Goal: Check status: Check status

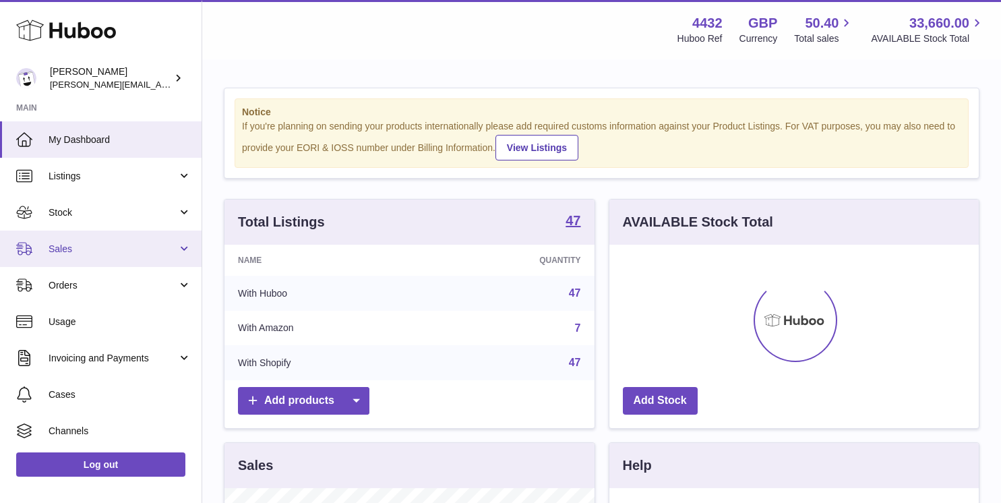
scroll to position [210, 369]
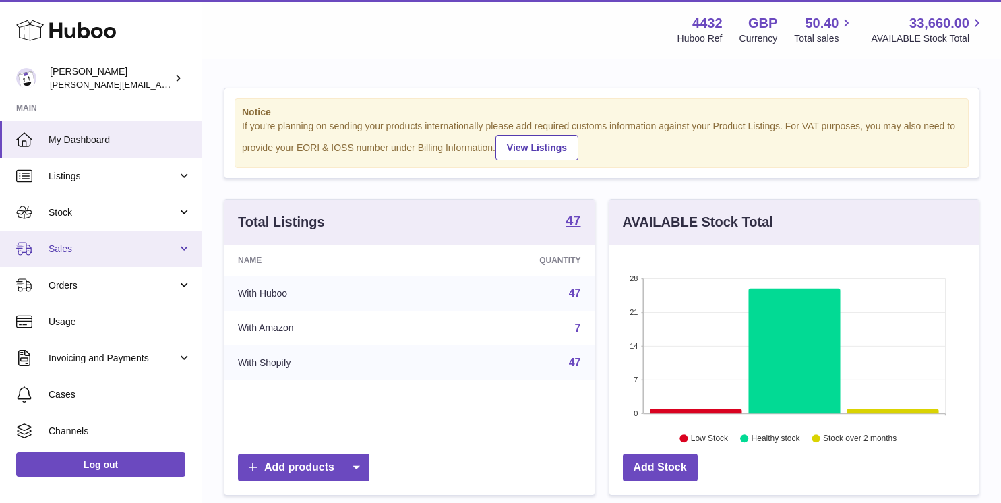
click at [107, 243] on span "Sales" at bounding box center [113, 249] width 129 height 13
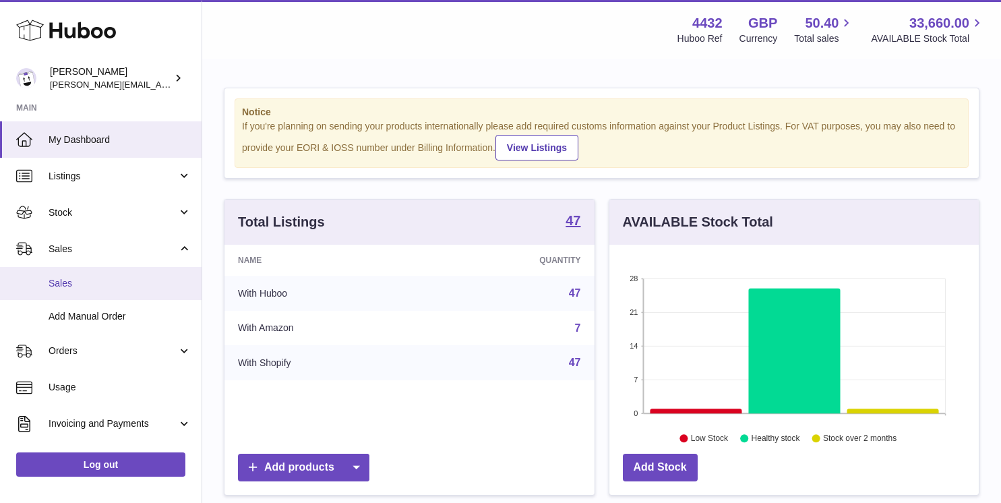
click at [104, 278] on span "Sales" at bounding box center [120, 283] width 143 height 13
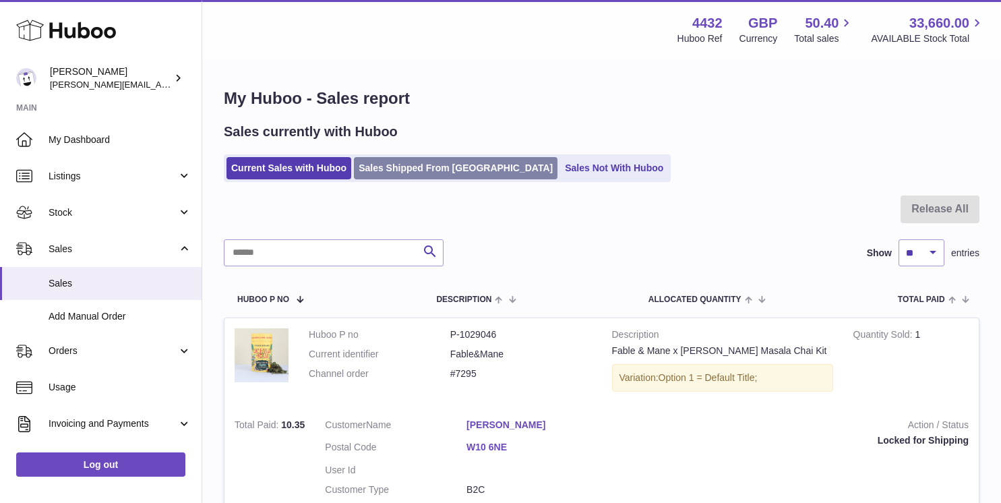
click at [423, 173] on link "Sales Shipped From [GEOGRAPHIC_DATA]" at bounding box center [456, 168] width 204 height 22
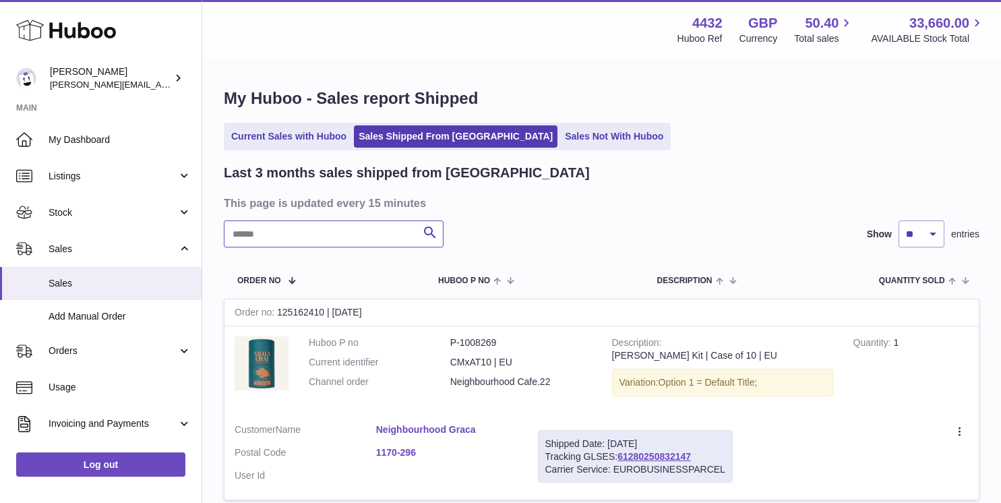
click at [344, 232] on input "text" at bounding box center [334, 233] width 220 height 27
type input "***"
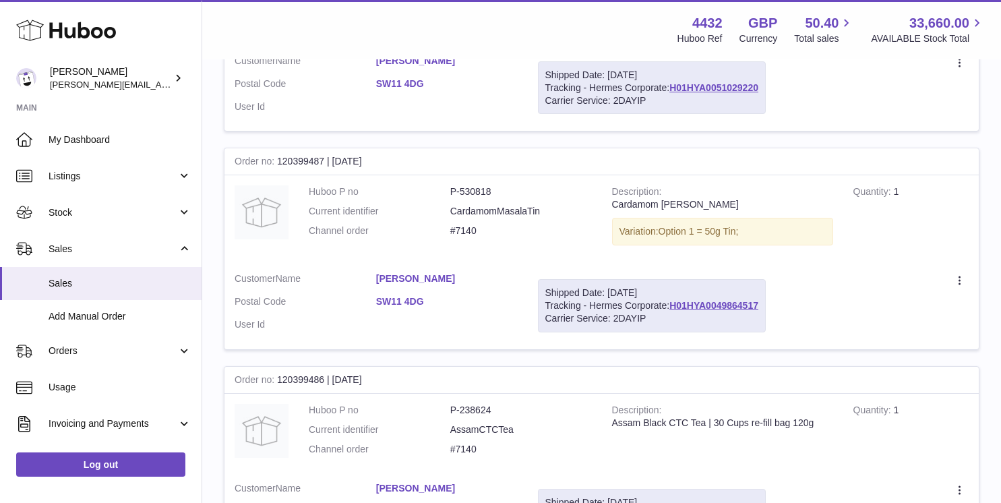
scroll to position [1013, 0]
click at [237, 161] on strong "Order no" at bounding box center [256, 161] width 42 height 14
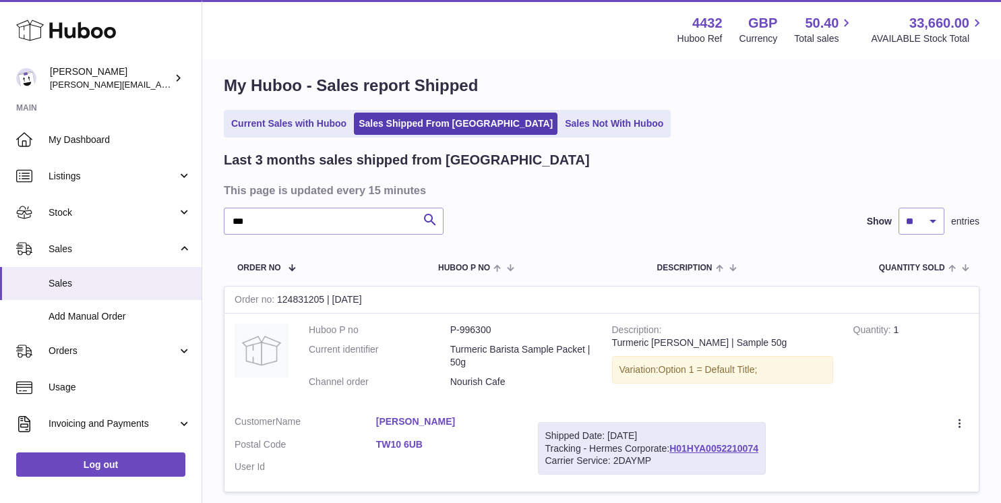
scroll to position [0, 0]
